Goal: Transaction & Acquisition: Purchase product/service

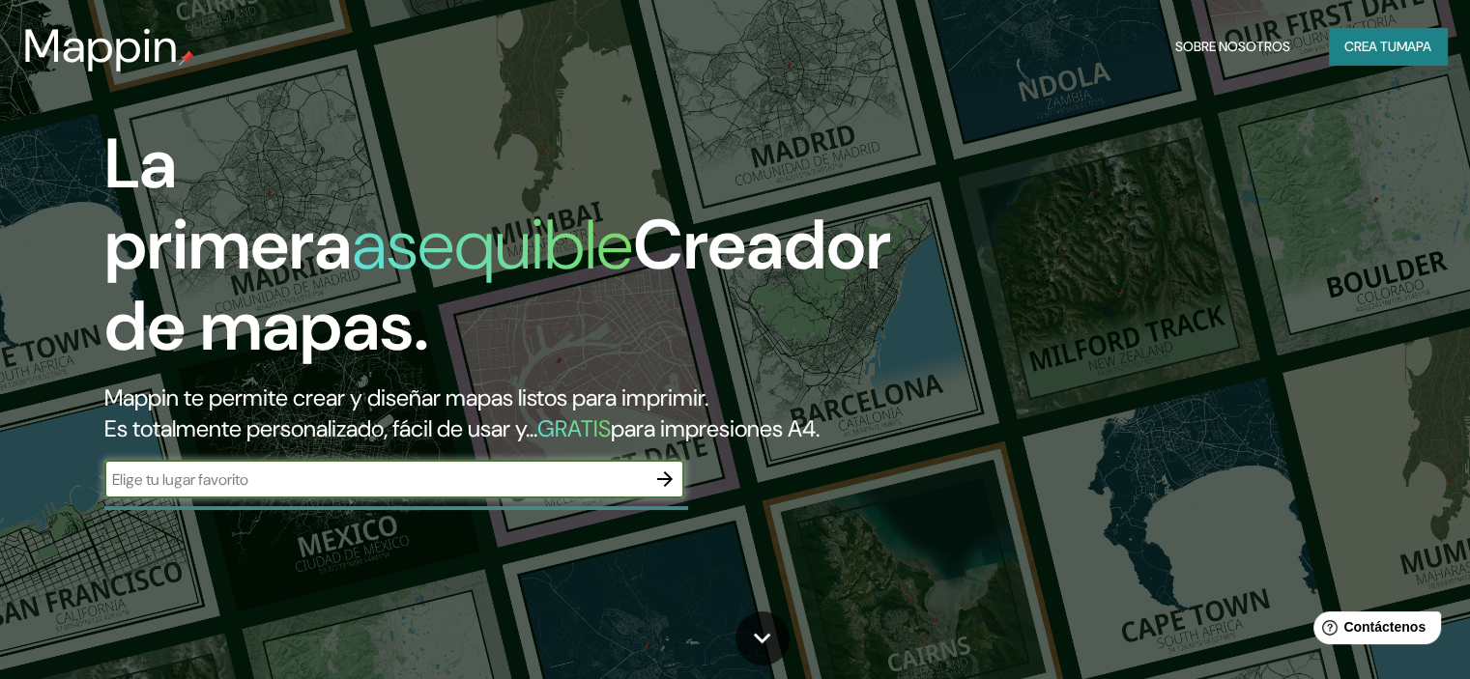
click at [294, 499] on div "​" at bounding box center [394, 479] width 580 height 39
click at [306, 491] on input "text" at bounding box center [374, 480] width 541 height 22
type input "san [PERSON_NAME] de urabá"
click at [672, 491] on icon "button" at bounding box center [664, 479] width 23 height 23
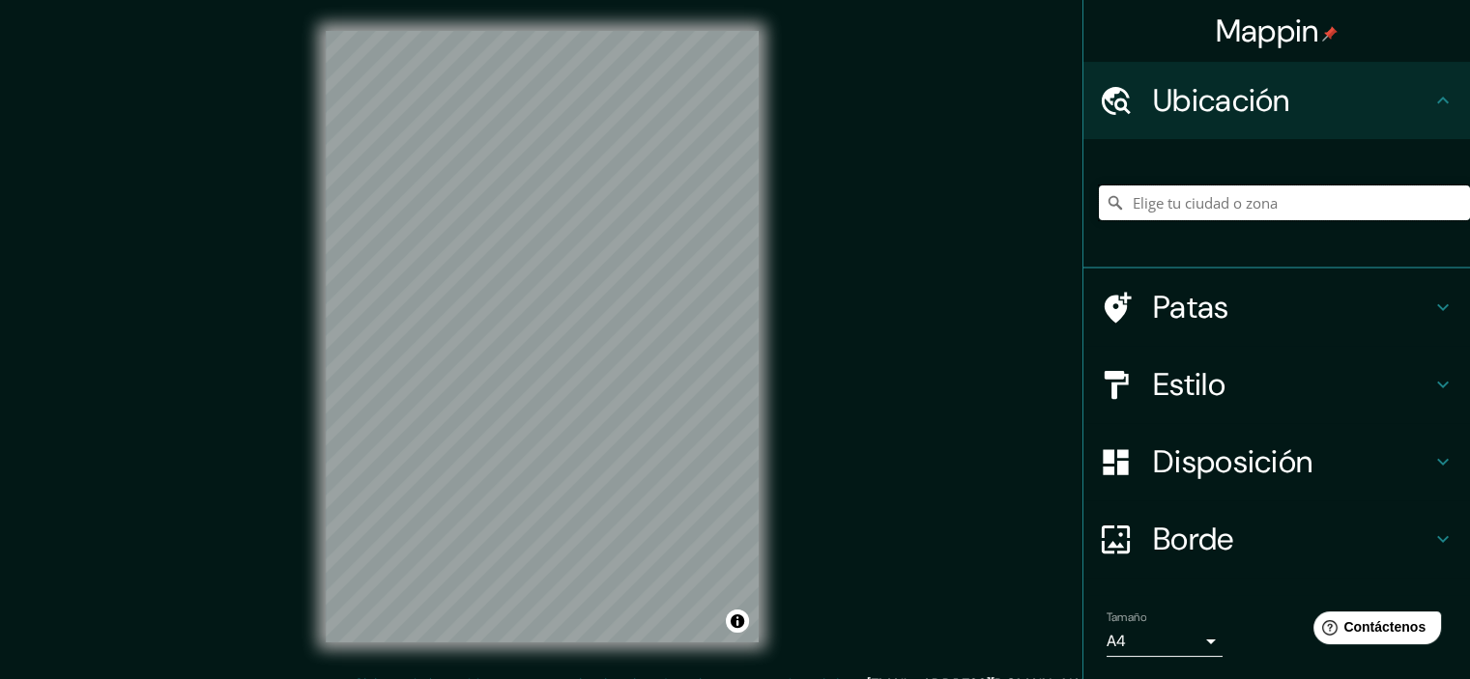
click at [1300, 209] on input "Elige tu ciudad o zona" at bounding box center [1284, 203] width 371 height 35
click at [819, 257] on div "Mappin Ubicación Patas Estilo Disposición Borde Elige un borde. Consejo : puede…" at bounding box center [735, 352] width 1470 height 704
click at [1210, 197] on input "Elige tu ciudad o zona" at bounding box center [1284, 203] width 371 height 35
click at [1259, 387] on h4 "Estilo" at bounding box center [1292, 384] width 278 height 39
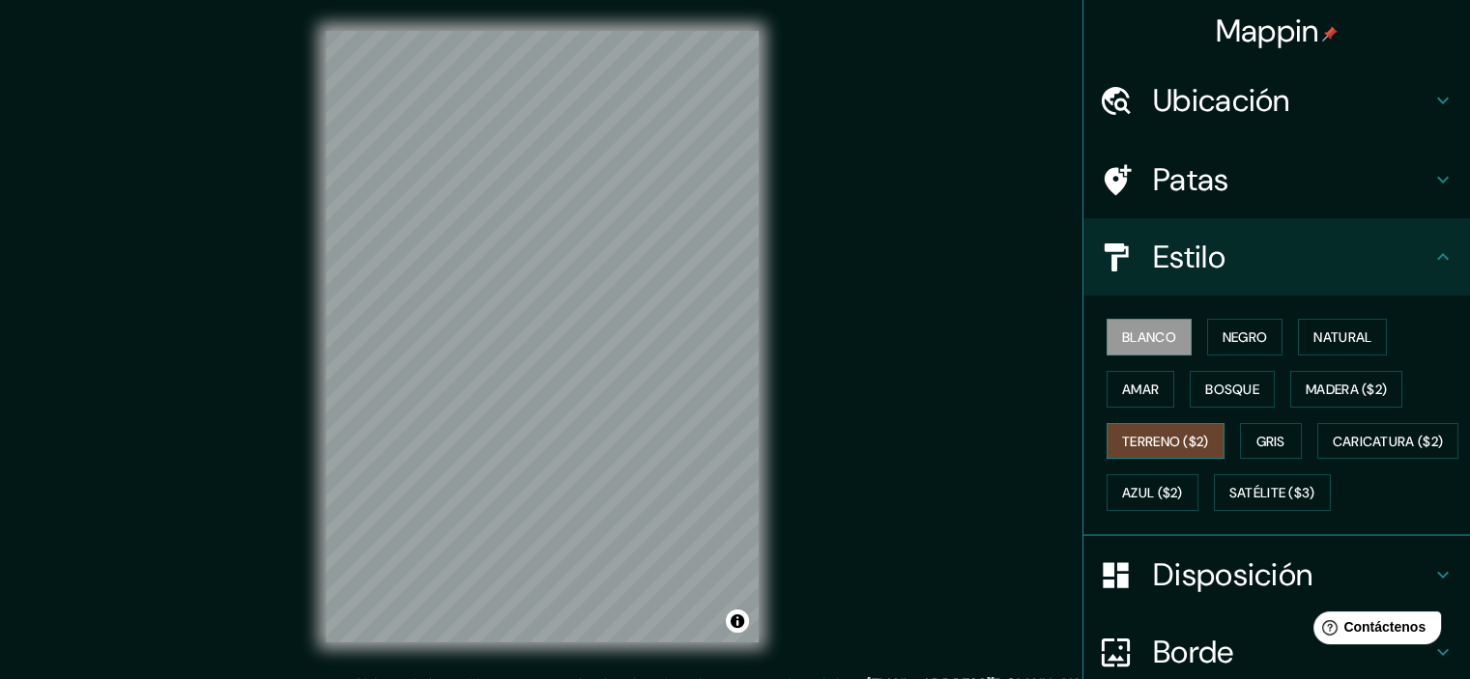
click at [1188, 440] on font "Terreno ($2)" at bounding box center [1165, 441] width 87 height 17
click at [1229, 502] on font "Satélite ($3)" at bounding box center [1272, 493] width 86 height 17
drag, startPoint x: 1155, startPoint y: 341, endPoint x: 1175, endPoint y: 339, distance: 20.4
click at [1156, 340] on font "Blanco" at bounding box center [1149, 337] width 54 height 17
click at [1222, 335] on font "Negro" at bounding box center [1244, 337] width 45 height 17
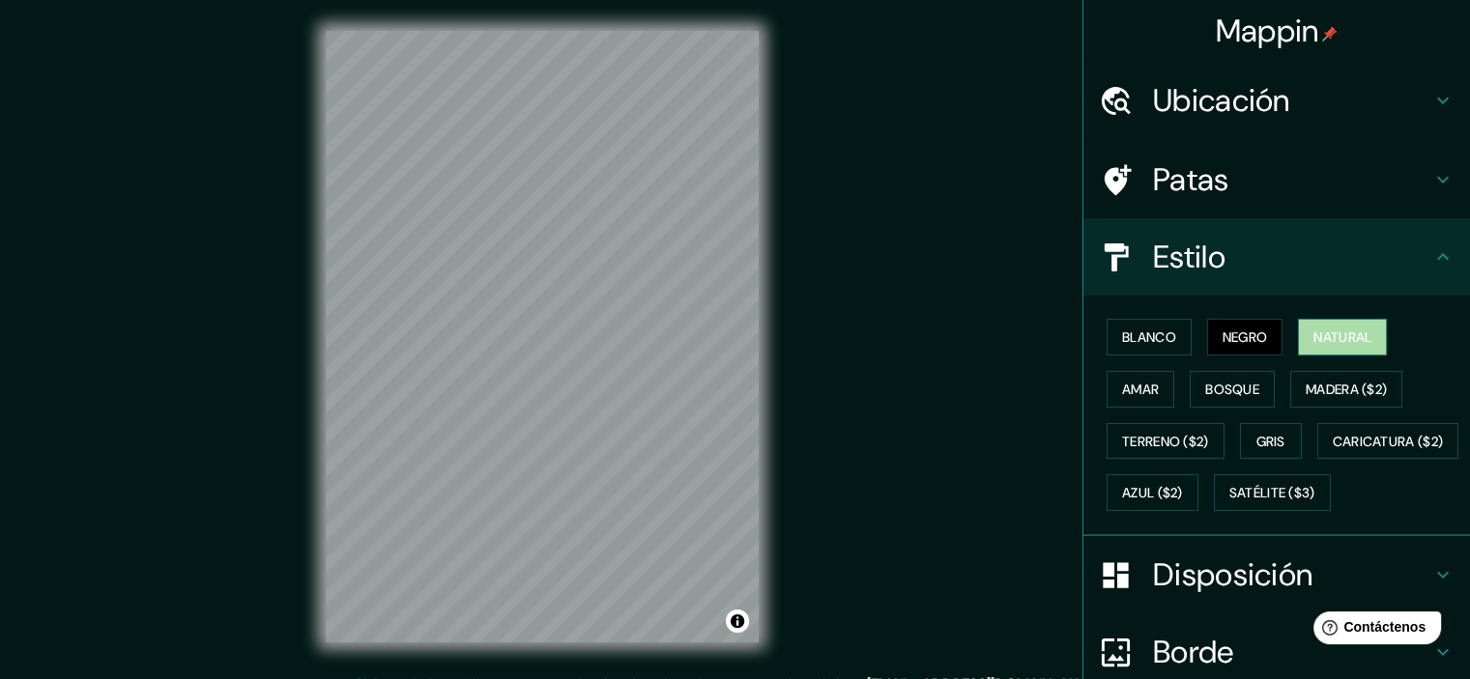
click at [1299, 322] on button "Natural" at bounding box center [1342, 337] width 89 height 37
click at [1309, 389] on font "Madera ($2)" at bounding box center [1345, 389] width 81 height 17
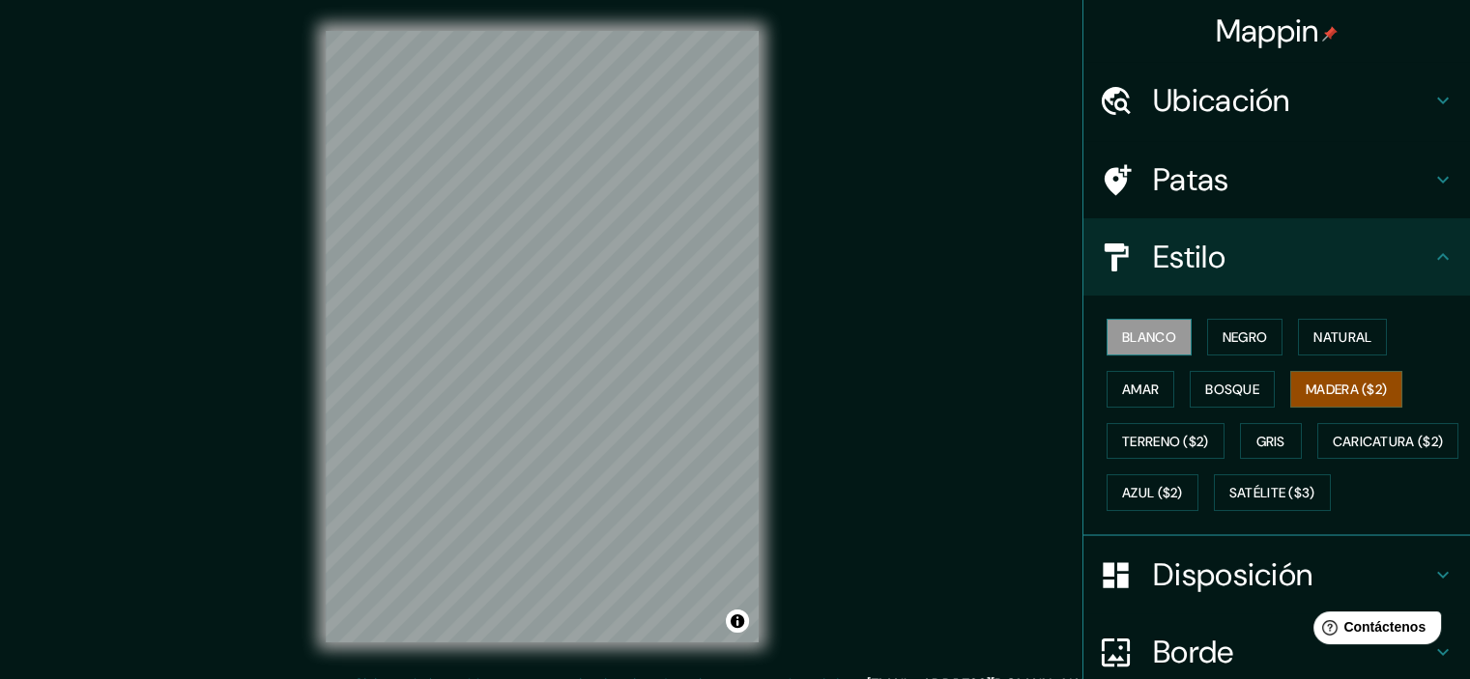
click at [1130, 335] on font "Blanco" at bounding box center [1149, 337] width 54 height 17
click at [1237, 339] on font "Negro" at bounding box center [1244, 337] width 45 height 17
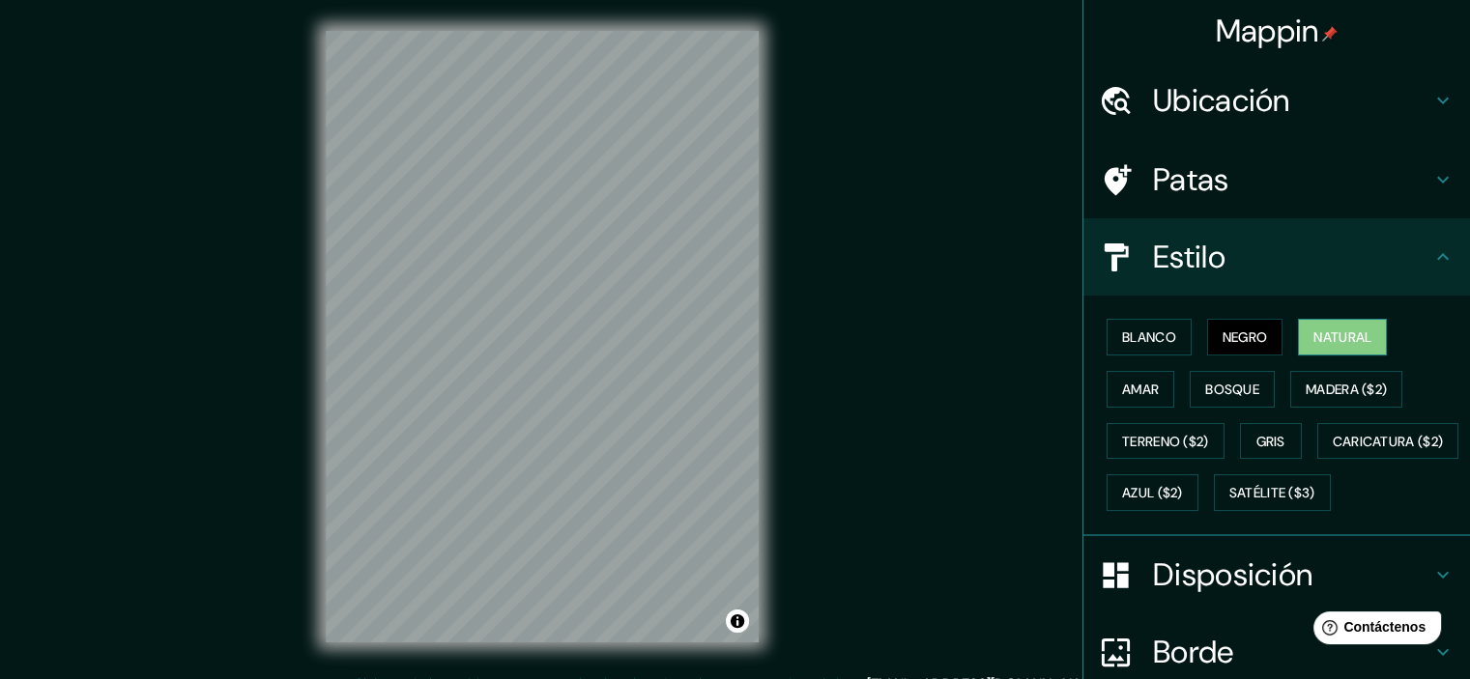
click at [1333, 335] on font "Natural" at bounding box center [1342, 337] width 58 height 17
click at [1256, 446] on font "Gris" at bounding box center [1270, 441] width 29 height 17
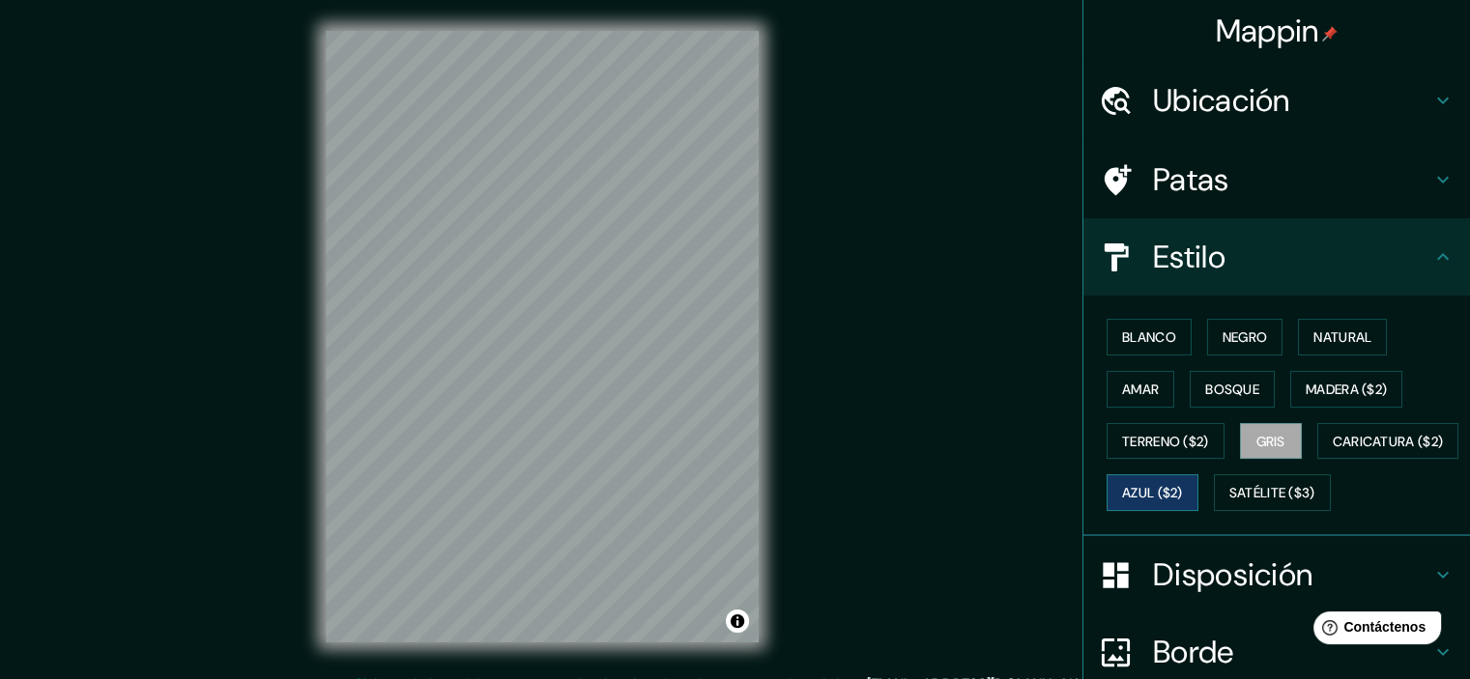
click at [1183, 490] on font "Azul ($2)" at bounding box center [1152, 493] width 61 height 17
click at [1317, 460] on button "Caricatura ($2)" at bounding box center [1388, 441] width 142 height 37
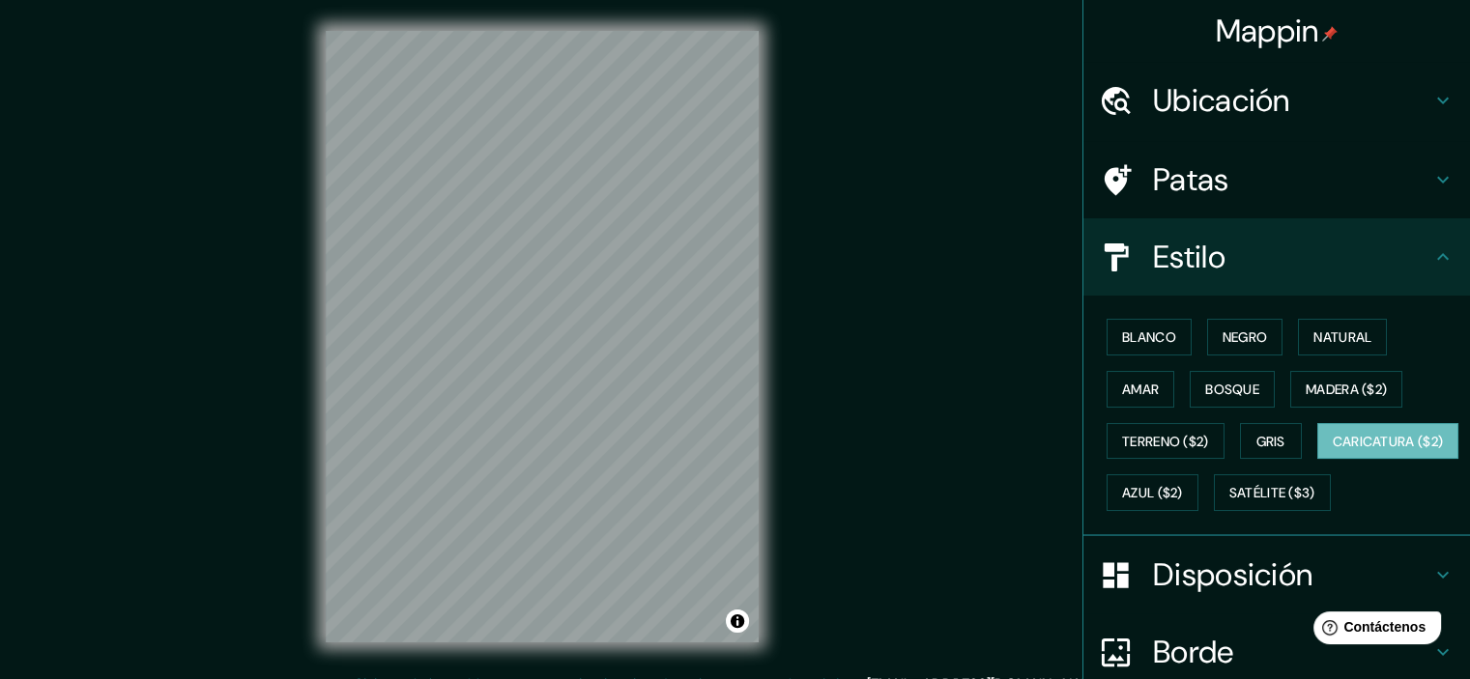
click at [835, 288] on div "Mappin Ubicación Patas Estilo Blanco Negro Natural [PERSON_NAME] ($2) Terreno (…" at bounding box center [735, 352] width 1470 height 704
click at [1183, 501] on font "Azul ($2)" at bounding box center [1152, 492] width 61 height 25
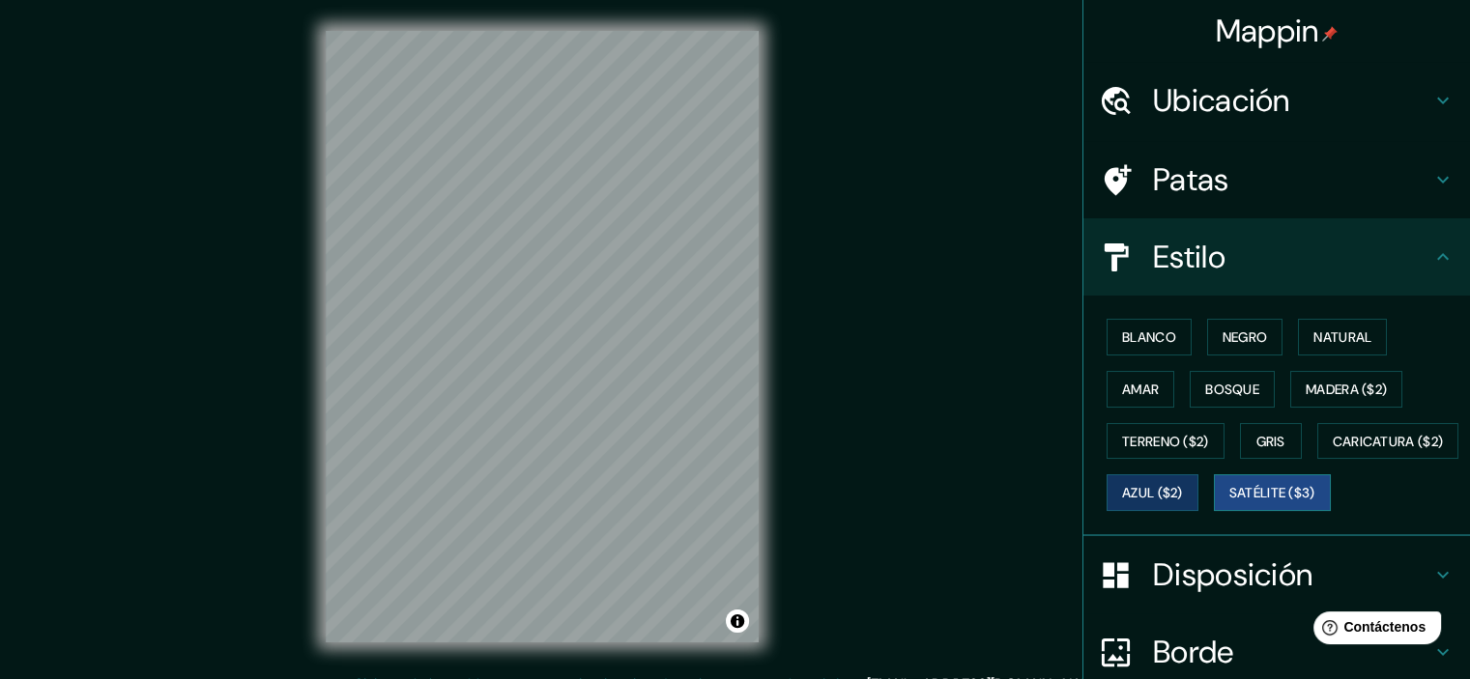
click at [1229, 502] on font "Satélite ($3)" at bounding box center [1272, 493] width 86 height 17
click at [1183, 495] on font "Azul ($2)" at bounding box center [1152, 493] width 61 height 17
click at [1277, 446] on button "Gris" at bounding box center [1271, 441] width 62 height 37
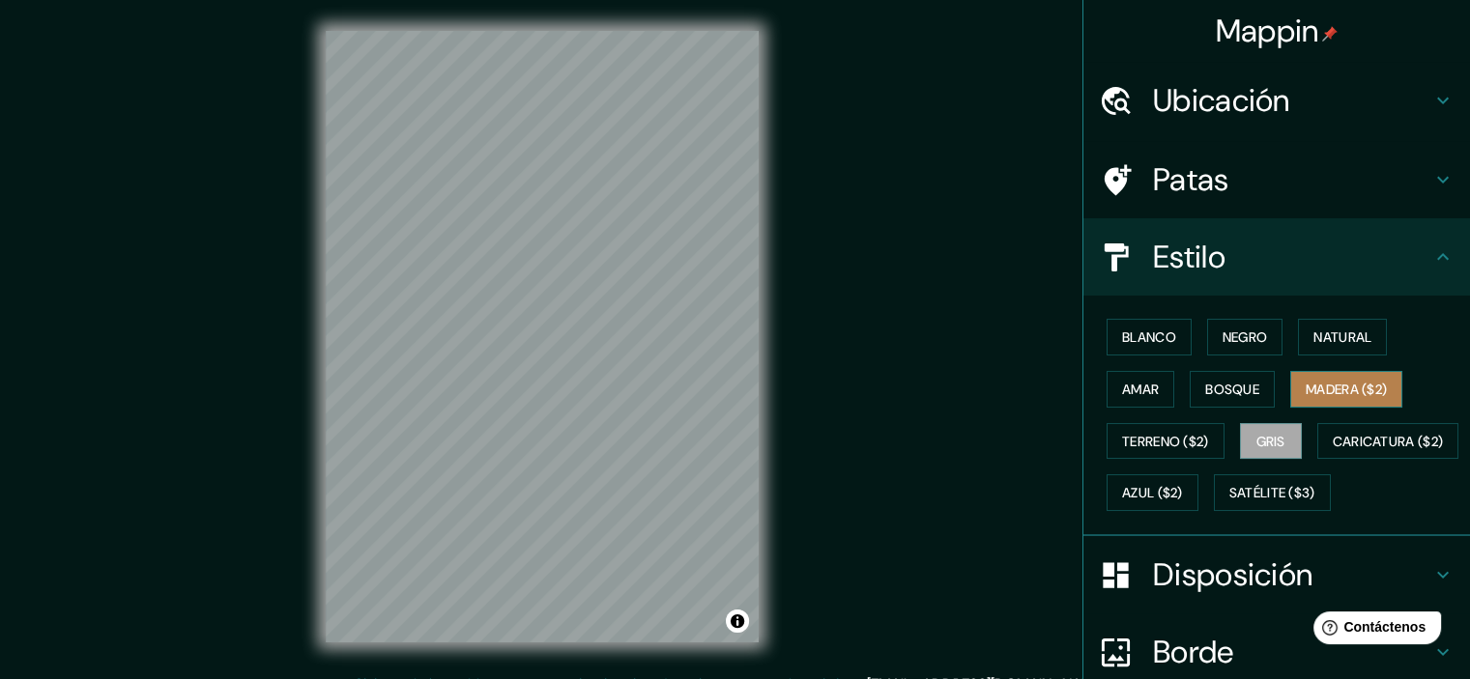
click at [1357, 389] on font "Madera ($2)" at bounding box center [1345, 389] width 81 height 17
click at [298, 509] on div "© Mapbox © OpenStreetMap Improve this map" at bounding box center [542, 336] width 495 height 673
